Goal: Communication & Community: Participate in discussion

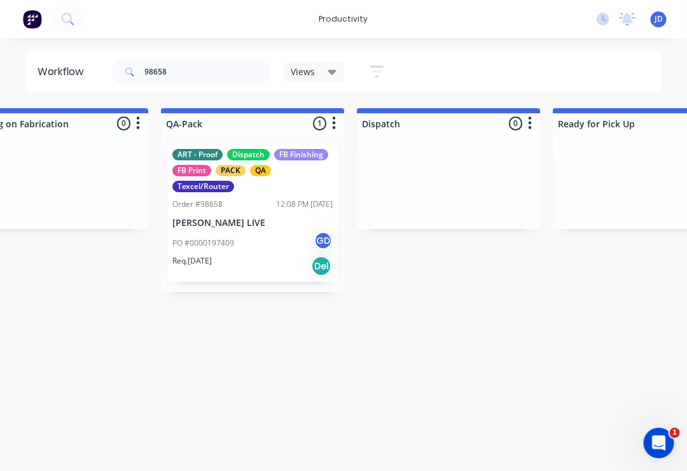
click at [260, 237] on div "PO #0000197409 GD" at bounding box center [253, 243] width 160 height 24
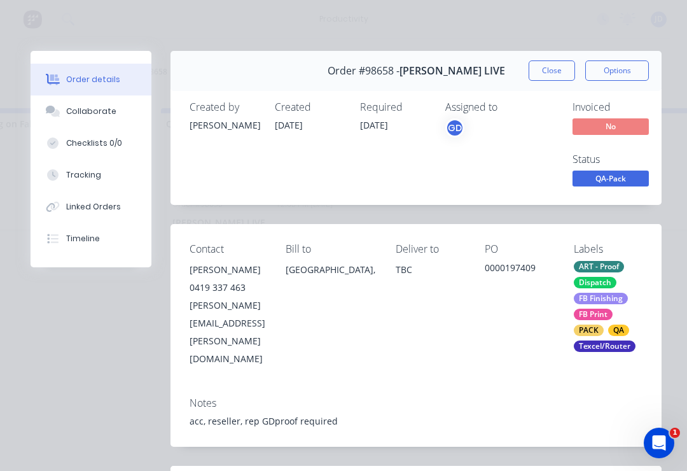
click at [103, 109] on div "Collaborate" at bounding box center [91, 111] width 50 height 11
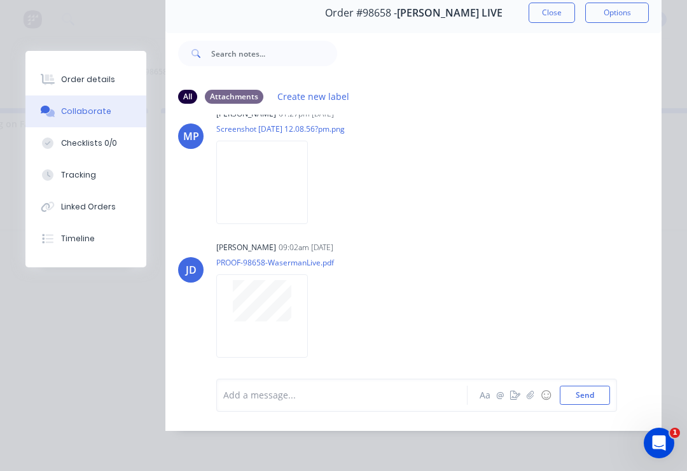
scroll to position [77, 0]
click at [541, 401] on button "☺" at bounding box center [545, 394] width 15 height 15
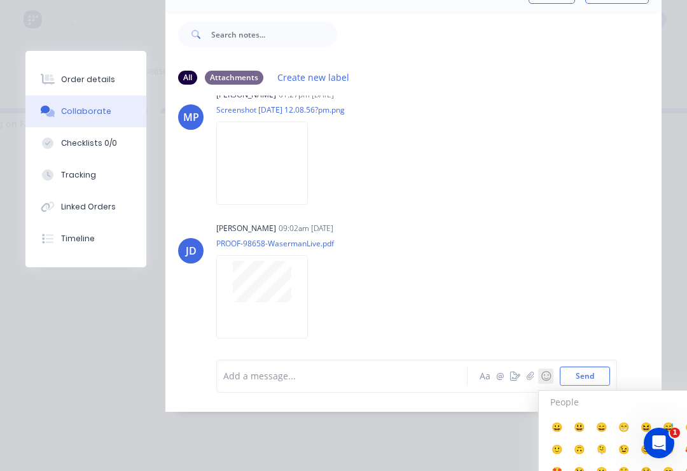
click at [548, 384] on button "☺" at bounding box center [545, 375] width 15 height 15
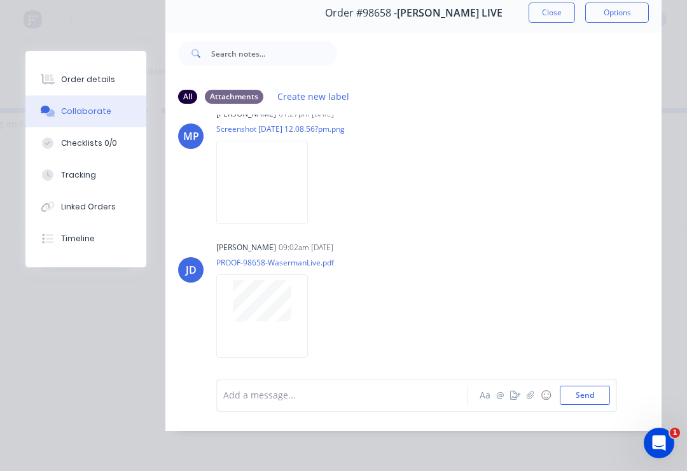
click at [530, 398] on icon "button" at bounding box center [531, 395] width 8 height 9
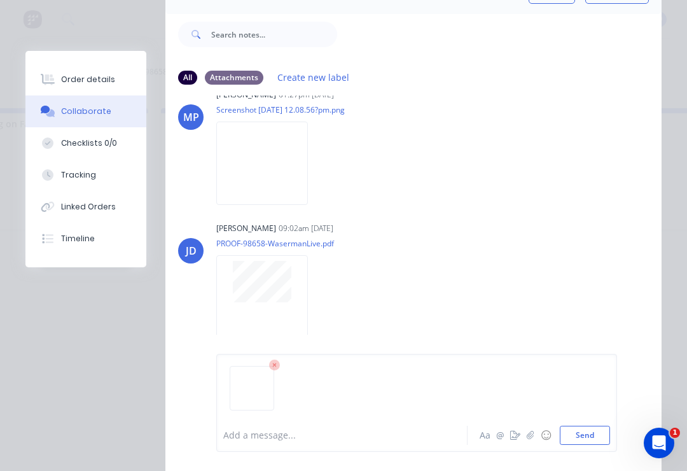
click at [605, 435] on button "Send" at bounding box center [585, 434] width 50 height 19
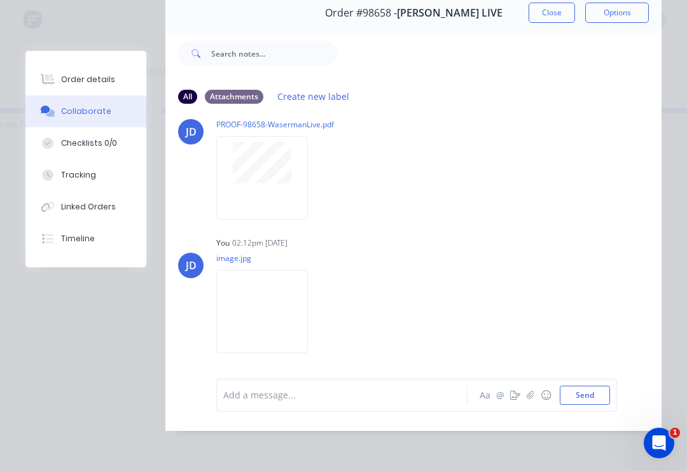
scroll to position [168, 0]
click at [533, 397] on icon "button" at bounding box center [530, 395] width 7 height 8
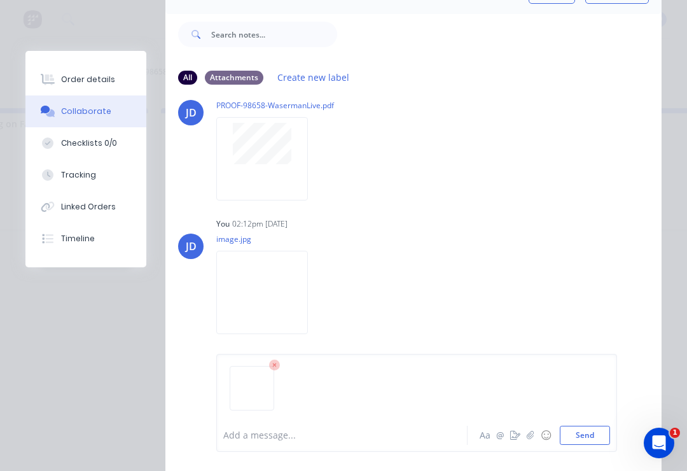
click at [608, 429] on button "Send" at bounding box center [585, 434] width 50 height 19
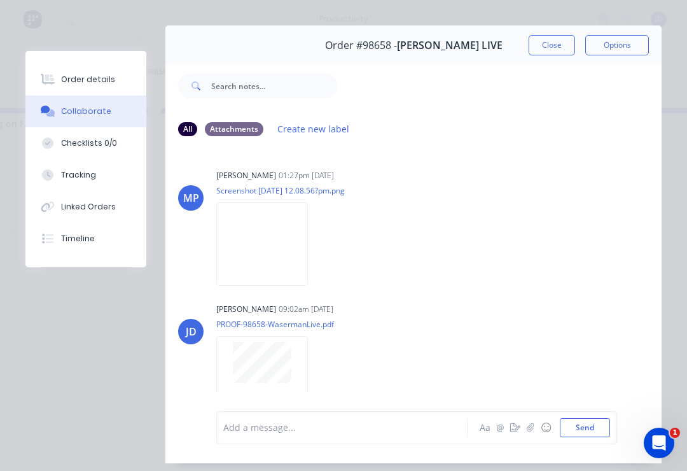
scroll to position [0, 0]
click at [550, 45] on button "Close" at bounding box center [552, 45] width 46 height 20
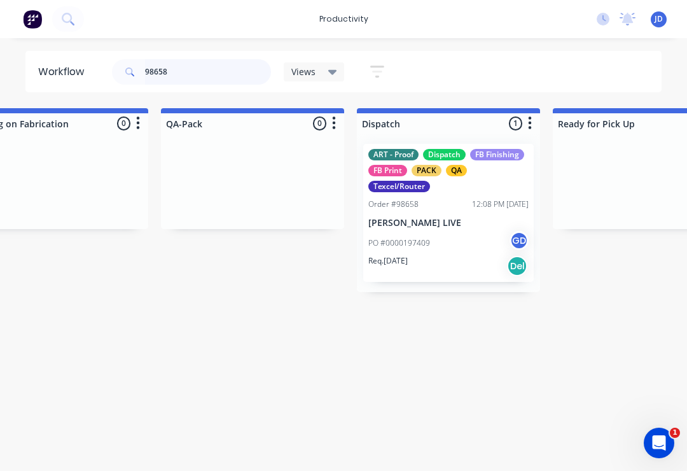
click at [185, 76] on input "98658" at bounding box center [208, 71] width 126 height 25
type input "9"
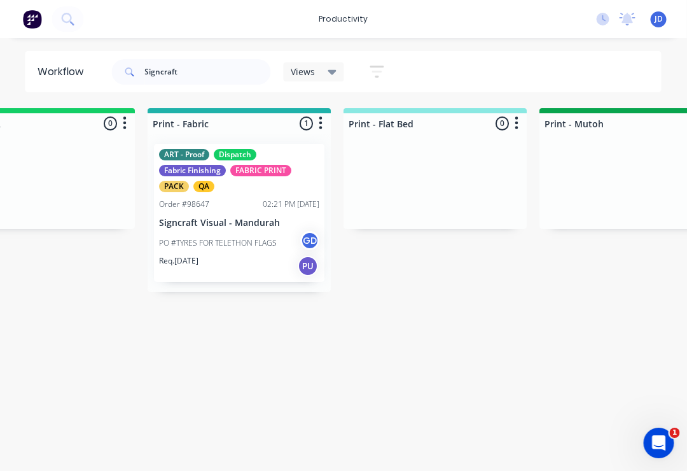
scroll to position [0, 1643]
click at [222, 205] on div "Order #98647 02:21 PM [DATE]" at bounding box center [239, 203] width 160 height 11
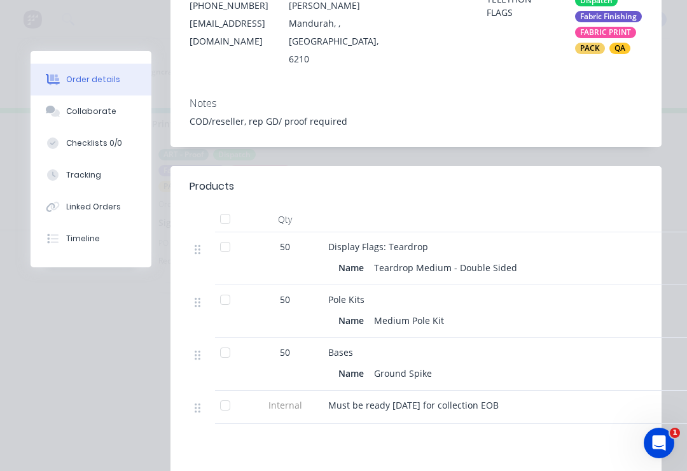
scroll to position [283, 0]
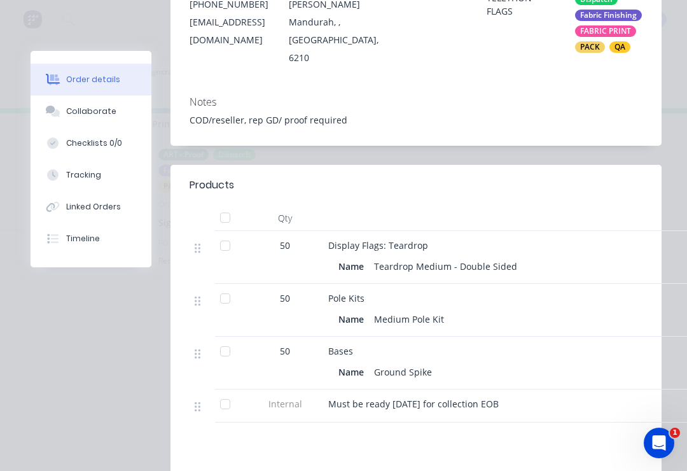
click at [92, 113] on div "Collaborate" at bounding box center [91, 111] width 50 height 11
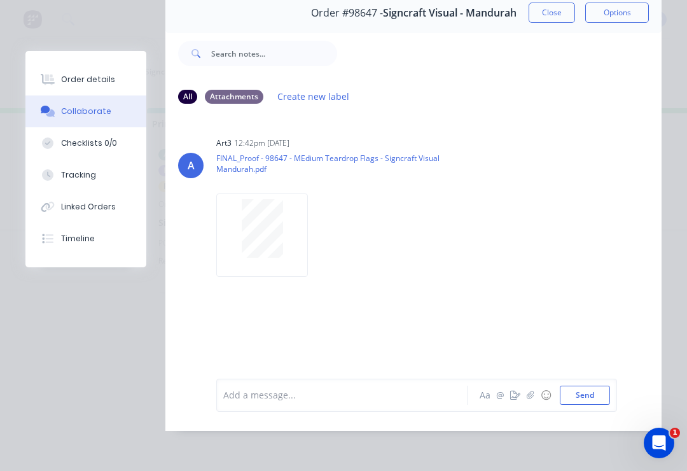
scroll to position [77, 0]
click at [536, 398] on button "button" at bounding box center [530, 394] width 15 height 15
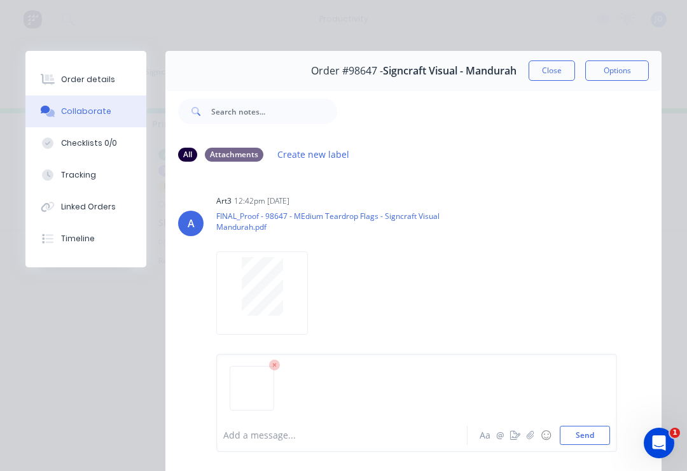
click at [592, 432] on button "Send" at bounding box center [585, 434] width 50 height 19
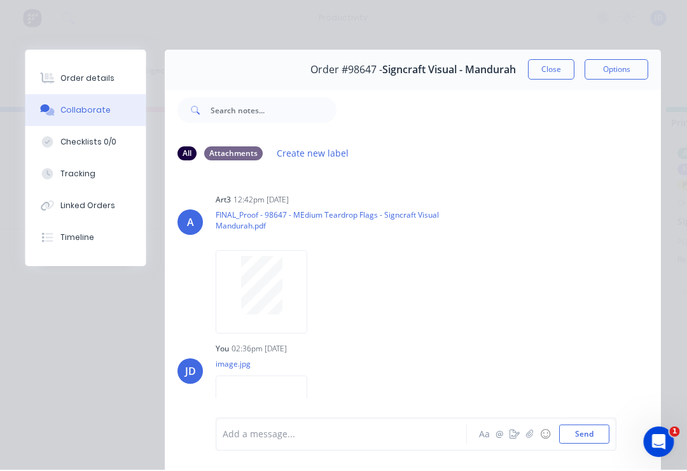
scroll to position [0, 1117]
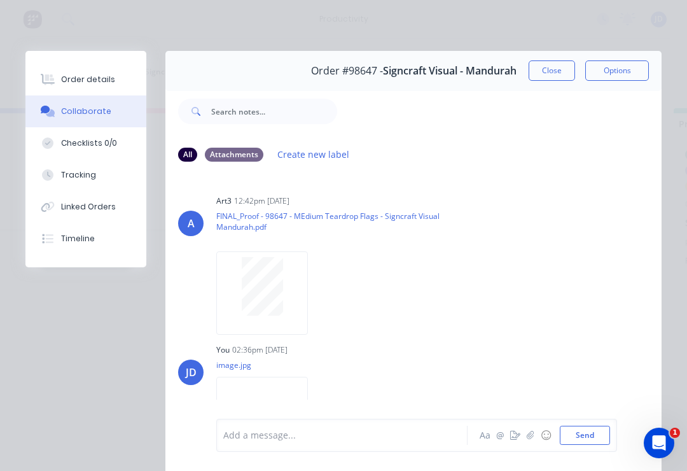
click at [529, 435] on icon "button" at bounding box center [531, 435] width 8 height 9
click at [599, 429] on button "Send" at bounding box center [585, 434] width 50 height 19
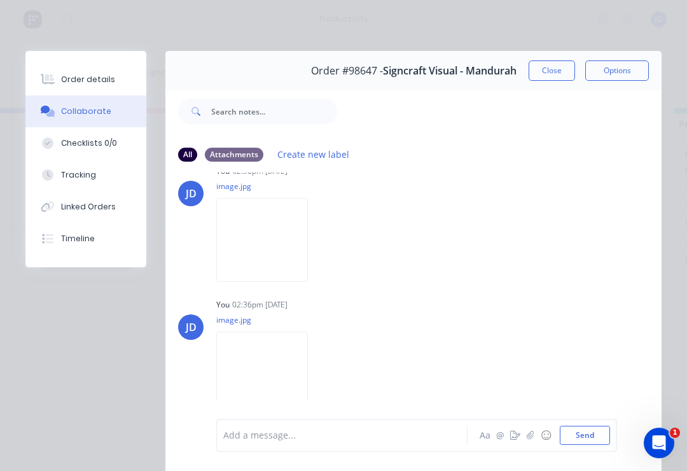
scroll to position [178, 0]
click at [553, 75] on button "Close" at bounding box center [552, 70] width 46 height 20
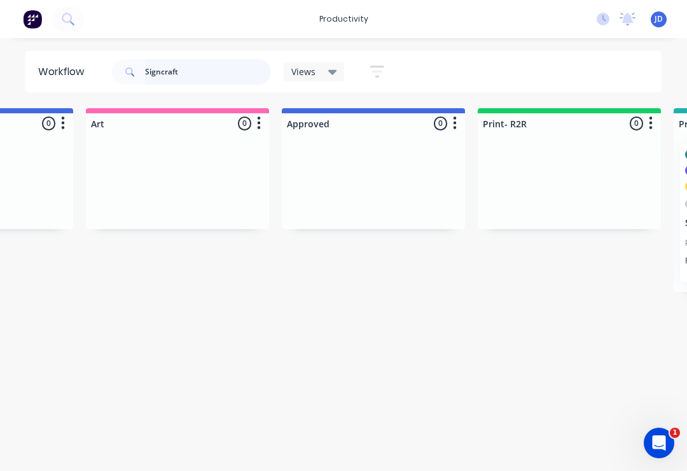
click at [201, 79] on input "Signcraft" at bounding box center [208, 71] width 126 height 25
type input "S"
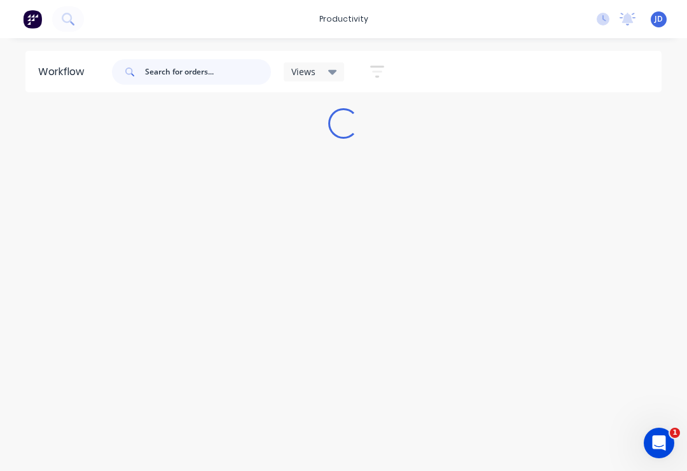
scroll to position [0, 0]
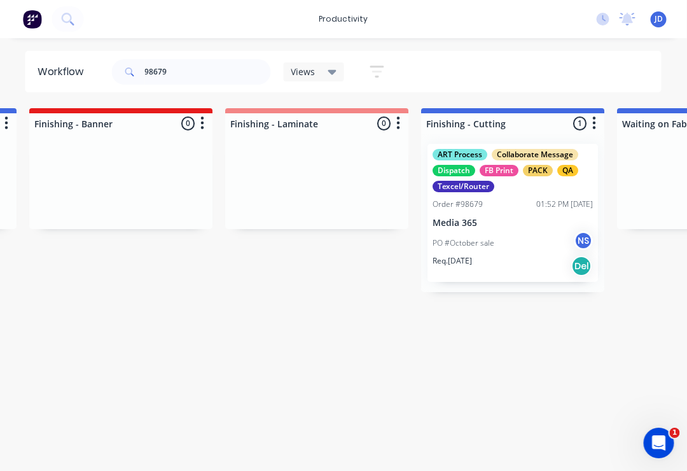
scroll to position [0, 2545]
click at [519, 207] on div "Order #98679 01:52 PM [DATE]" at bounding box center [512, 203] width 160 height 11
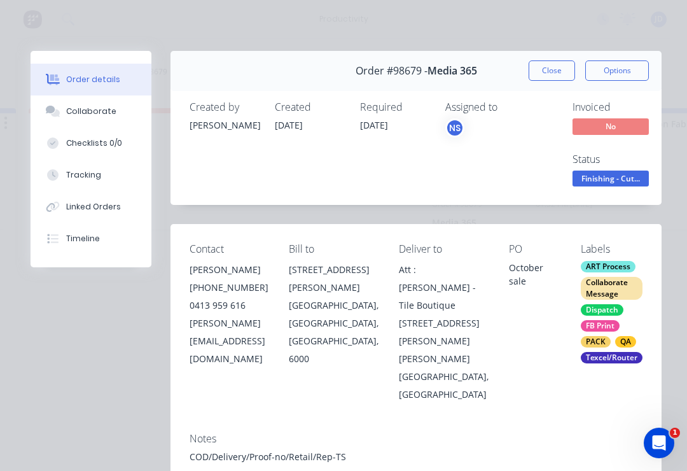
click at [97, 107] on div "Collaborate" at bounding box center [91, 111] width 50 height 11
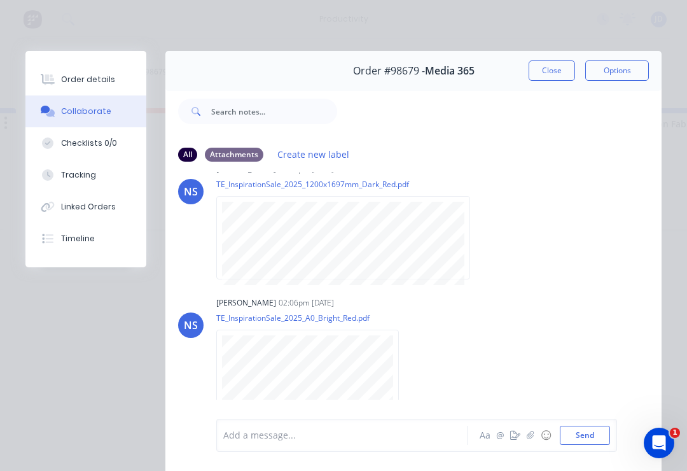
scroll to position [29, 0]
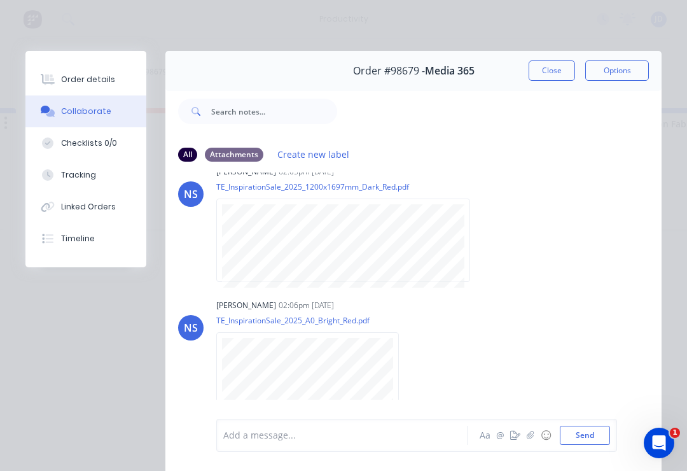
click at [527, 439] on button "button" at bounding box center [530, 434] width 15 height 15
click at [607, 431] on button "Send" at bounding box center [585, 434] width 50 height 19
click at [561, 61] on button "Close" at bounding box center [552, 70] width 46 height 20
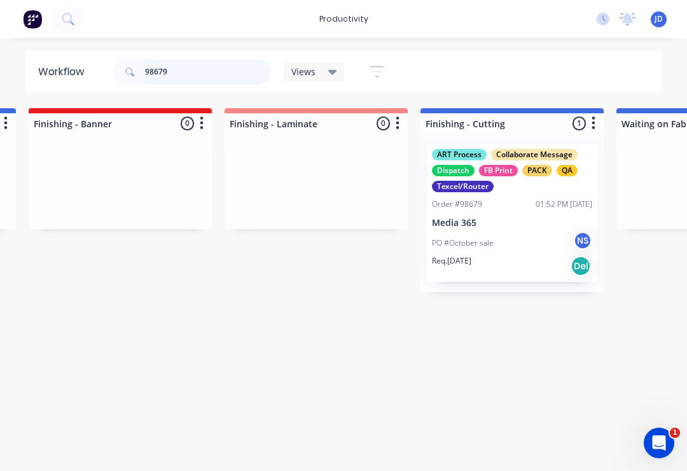
click at [196, 69] on input "98679" at bounding box center [208, 71] width 126 height 25
type input "9"
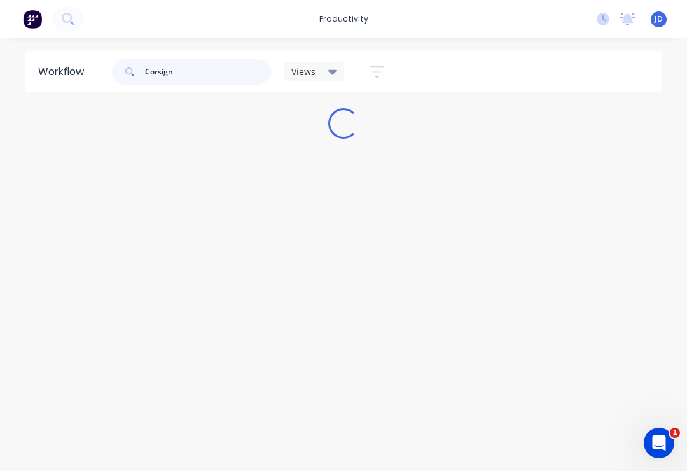
scroll to position [0, 0]
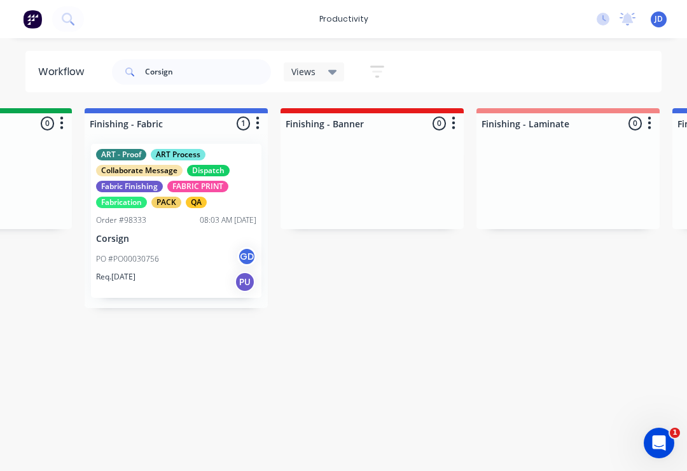
scroll to position [0, 2293]
click at [184, 219] on div "Order #98333 08:03 AM [DATE]" at bounding box center [177, 219] width 160 height 11
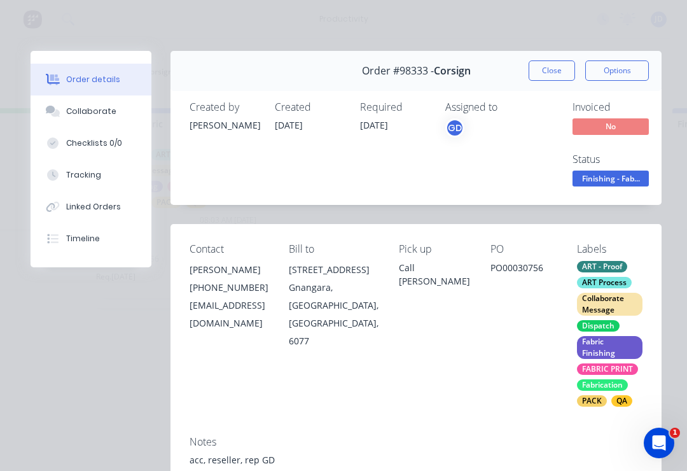
click at [106, 118] on button "Collaborate" at bounding box center [91, 111] width 121 height 32
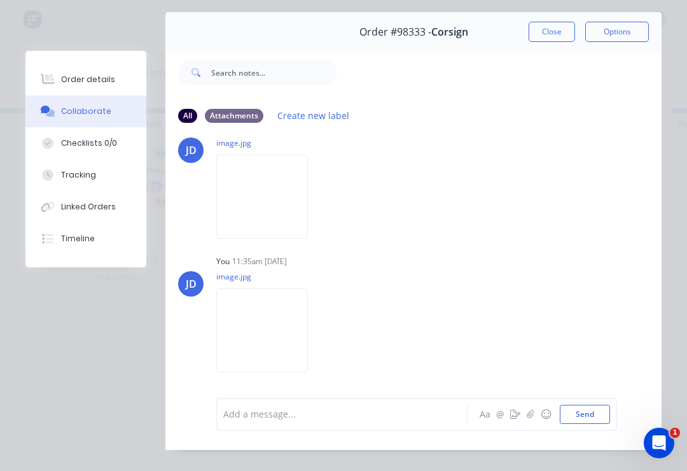
scroll to position [43, 0]
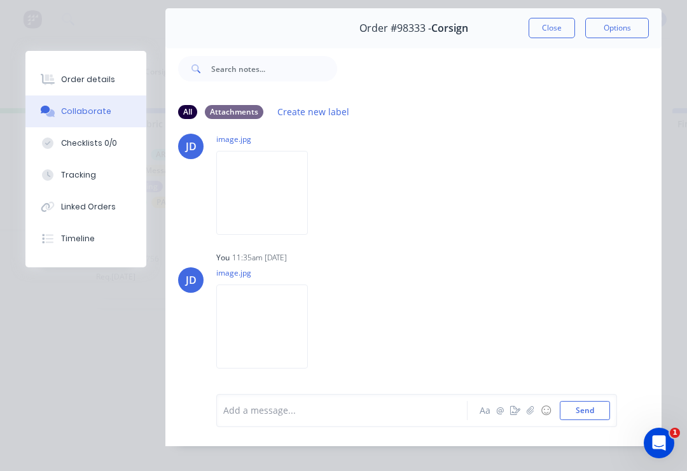
click at [280, 200] on img at bounding box center [262, 192] width 92 height 83
click at [275, 345] on img at bounding box center [262, 325] width 92 height 83
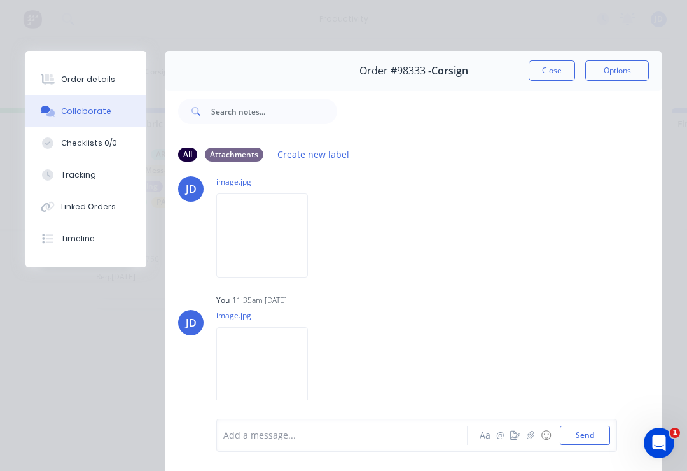
scroll to position [257, 0]
click at [564, 71] on button "Close" at bounding box center [552, 70] width 46 height 20
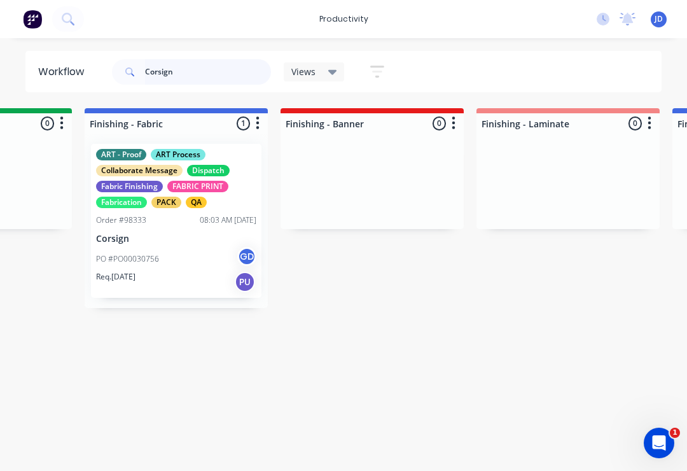
click at [193, 74] on input "Corsign" at bounding box center [208, 71] width 126 height 25
type input "C"
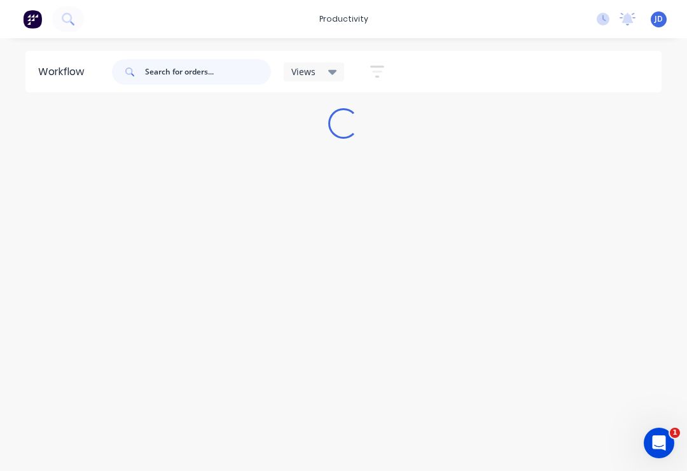
scroll to position [0, 0]
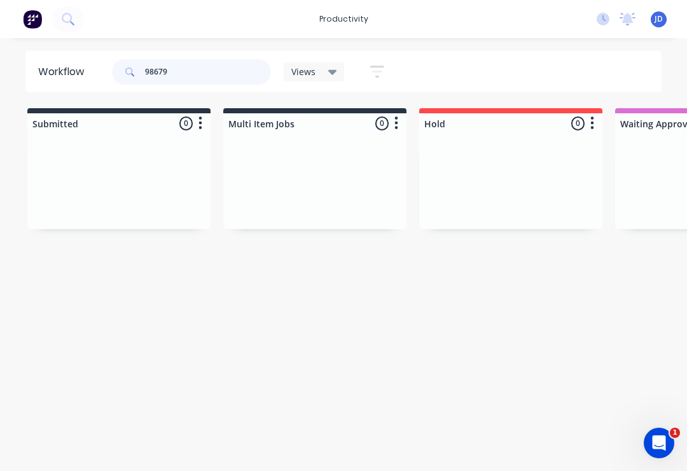
type input "98679"
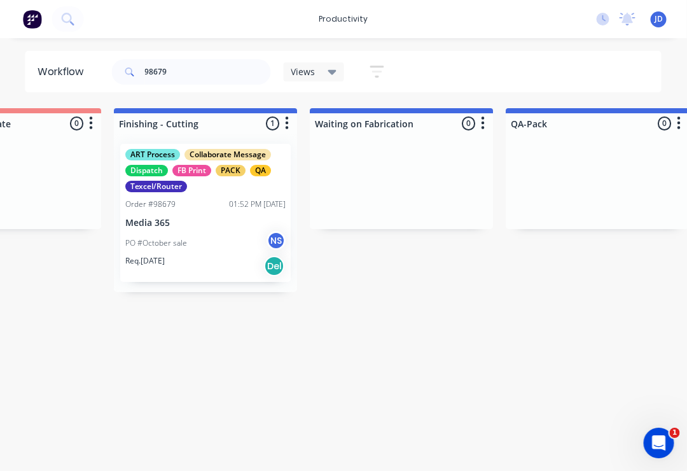
scroll to position [0, 2866]
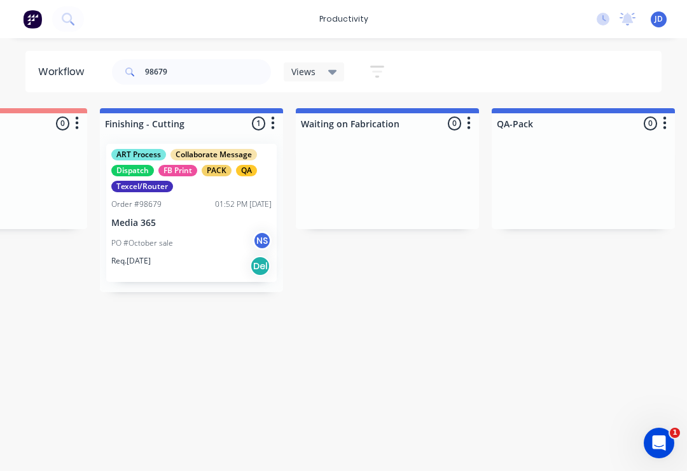
click at [184, 204] on div "Order #98679 01:52 PM [DATE]" at bounding box center [191, 203] width 160 height 11
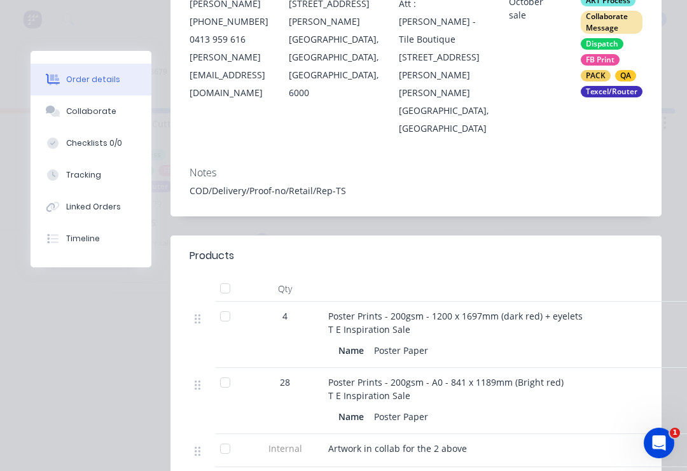
scroll to position [261, 0]
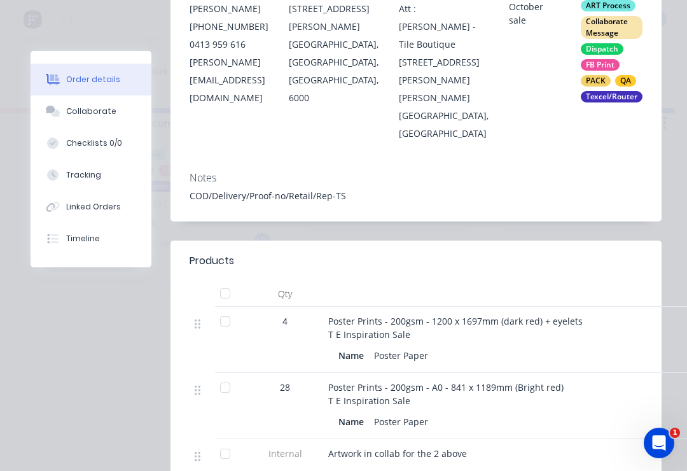
click at [102, 109] on div "Collaborate" at bounding box center [91, 111] width 50 height 11
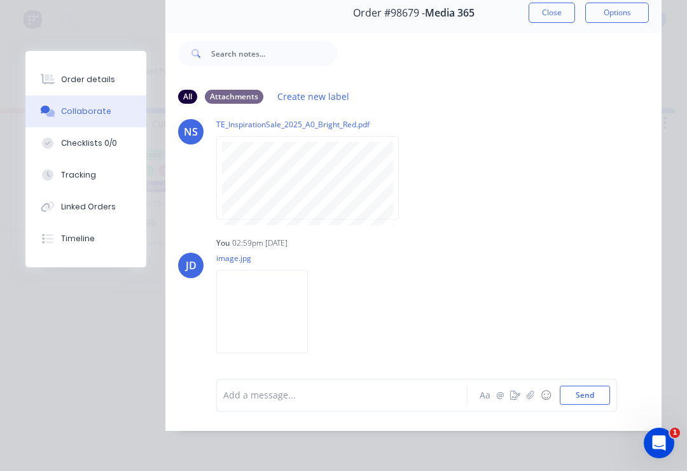
scroll to position [168, 0]
click at [530, 393] on icon "button" at bounding box center [530, 395] width 7 height 8
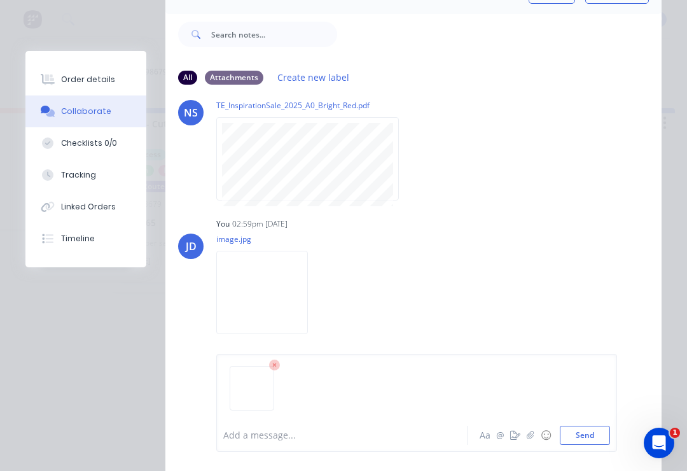
click at [609, 431] on button "Send" at bounding box center [585, 434] width 50 height 19
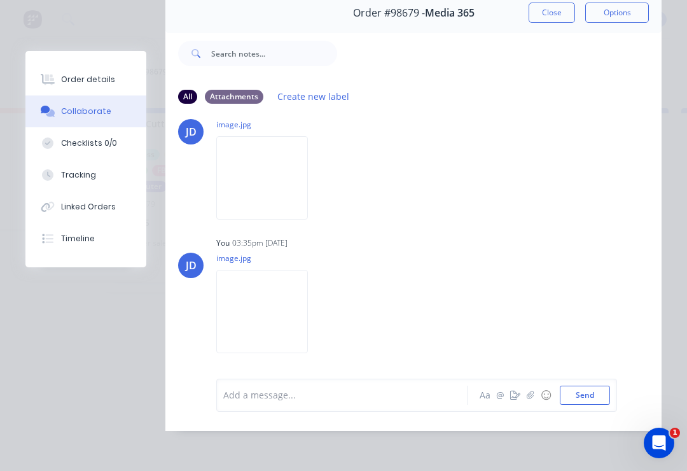
scroll to position [0, 2867]
click at [529, 403] on button "button" at bounding box center [530, 394] width 15 height 15
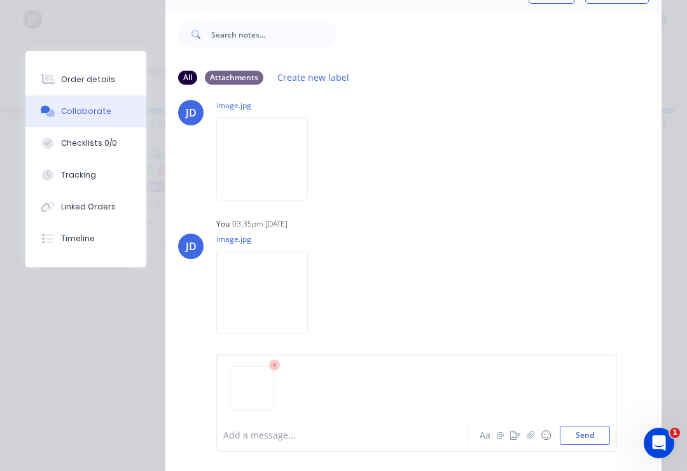
click at [621, 436] on div "Add a message... Aa @ ☺ Send" at bounding box center [413, 403] width 496 height 136
click at [609, 433] on button "Send" at bounding box center [585, 434] width 50 height 19
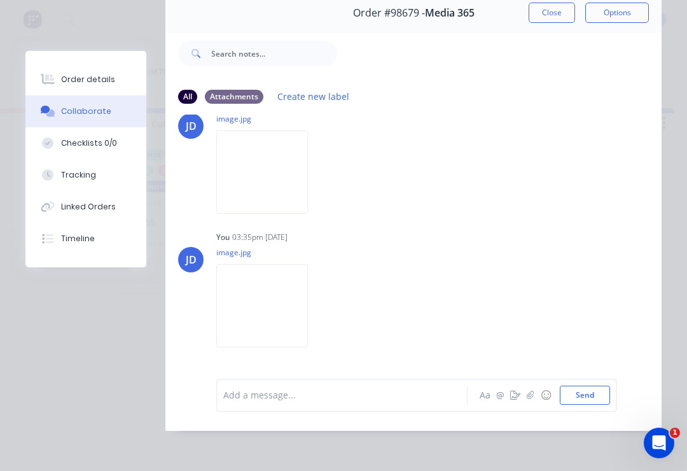
click at [25, 204] on button "Linked Orders" at bounding box center [85, 207] width 121 height 32
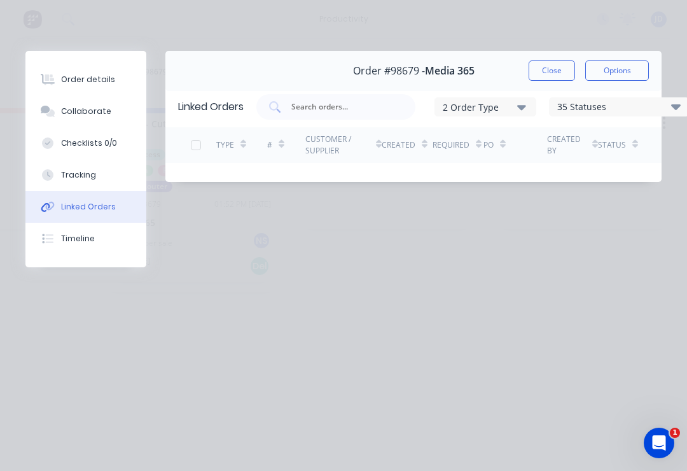
click at [95, 80] on div "Order details" at bounding box center [88, 79] width 54 height 11
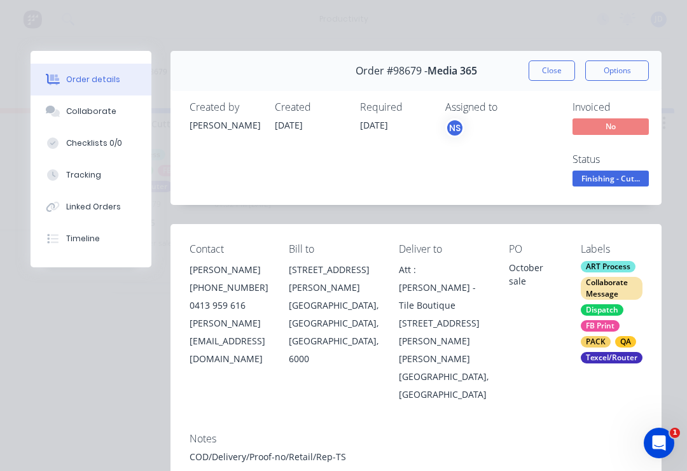
click at [100, 107] on div "Collaborate" at bounding box center [91, 111] width 50 height 11
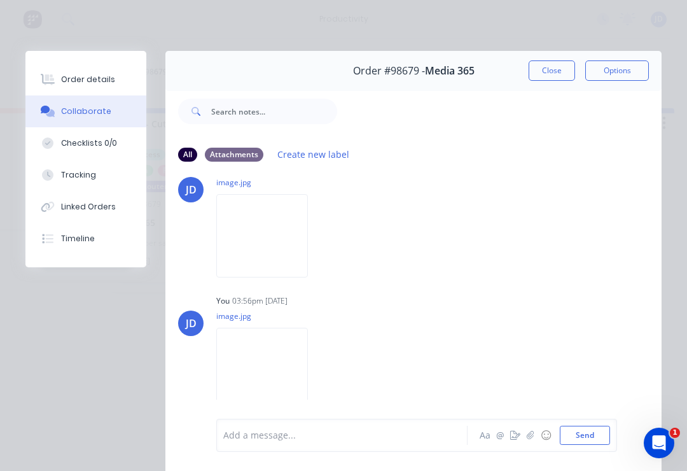
scroll to position [445, 0]
click at [559, 71] on button "Close" at bounding box center [552, 70] width 46 height 20
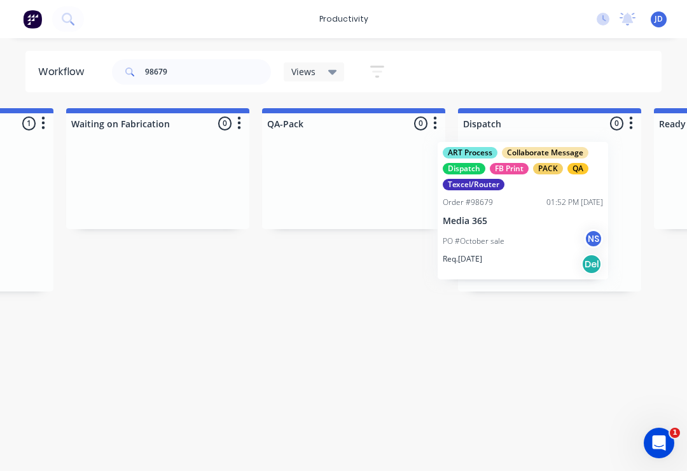
scroll to position [0, 3098]
